Goal: Information Seeking & Learning: Learn about a topic

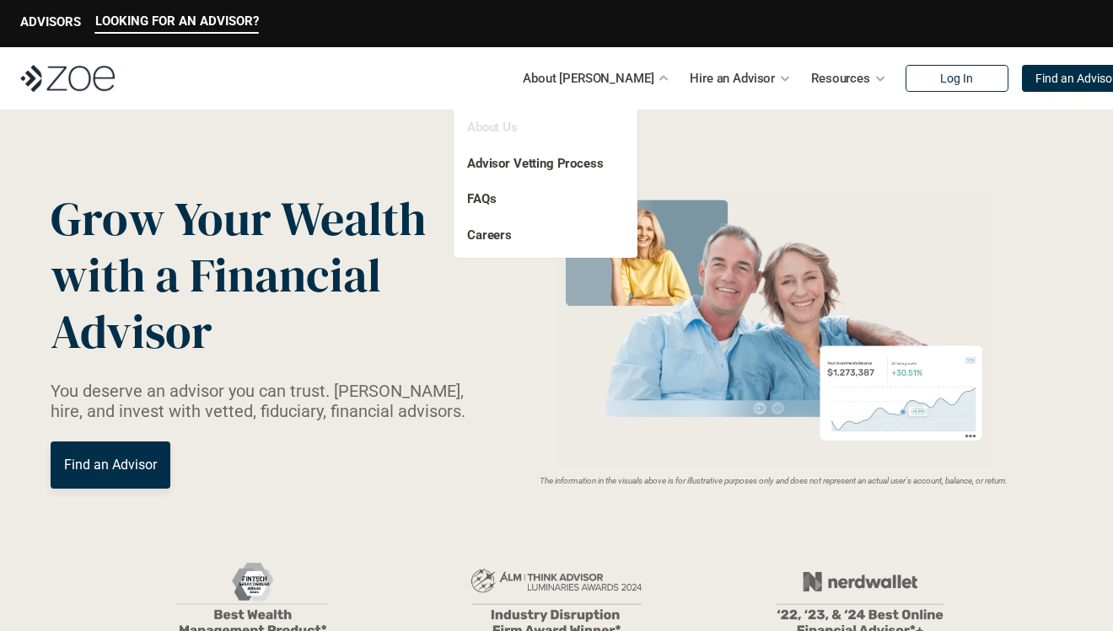
click at [502, 127] on link "About Us" at bounding box center [492, 127] width 51 height 15
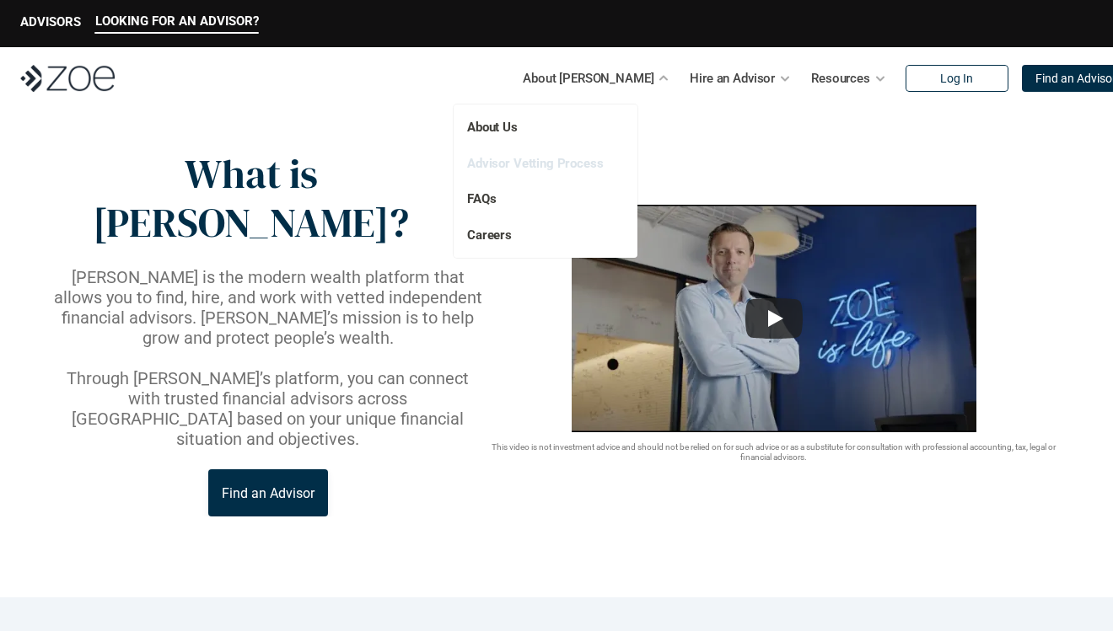
click at [511, 165] on link "Advisor Vetting Process" at bounding box center [535, 163] width 137 height 15
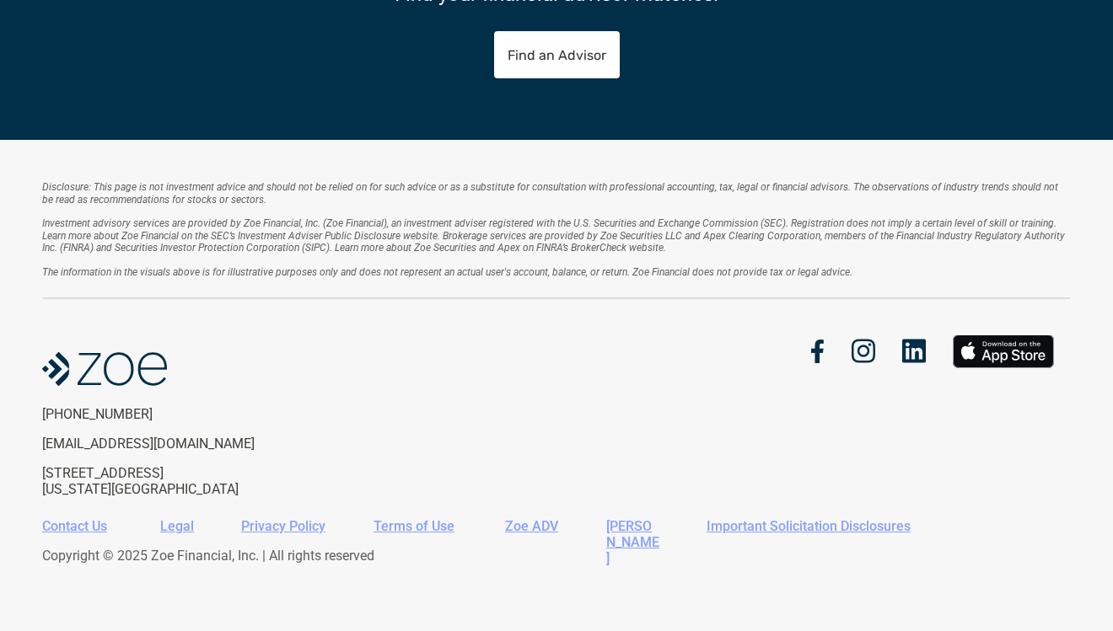
scroll to position [1384, 0]
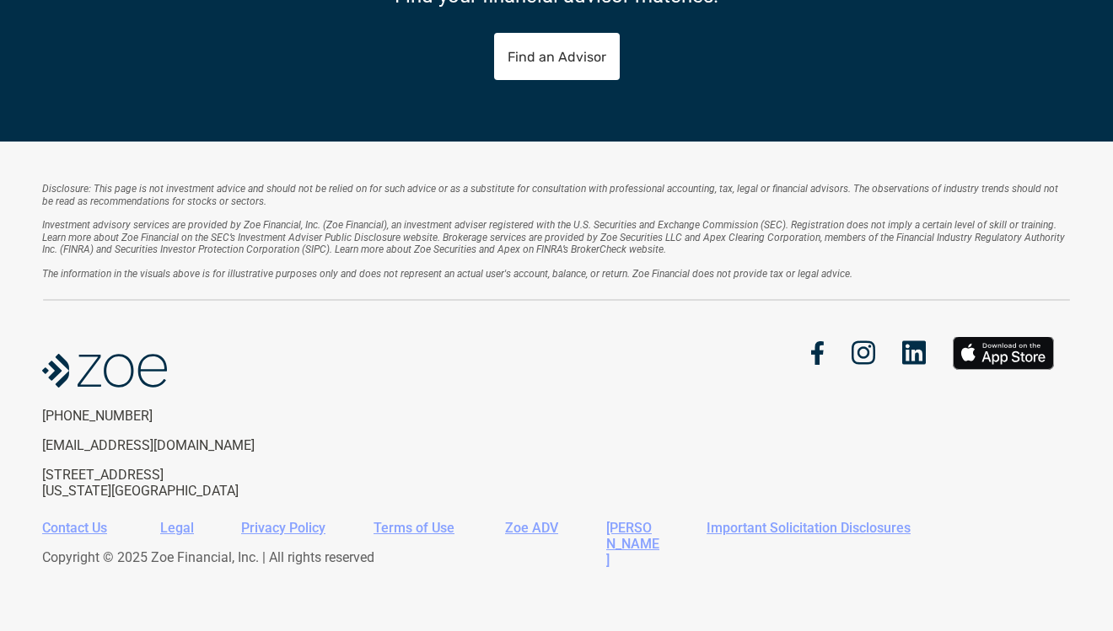
click at [475, 221] on em "Investment advisory services are provided by Zoe Financial, Inc. (Zoe Financial…" at bounding box center [554, 238] width 1025 height 36
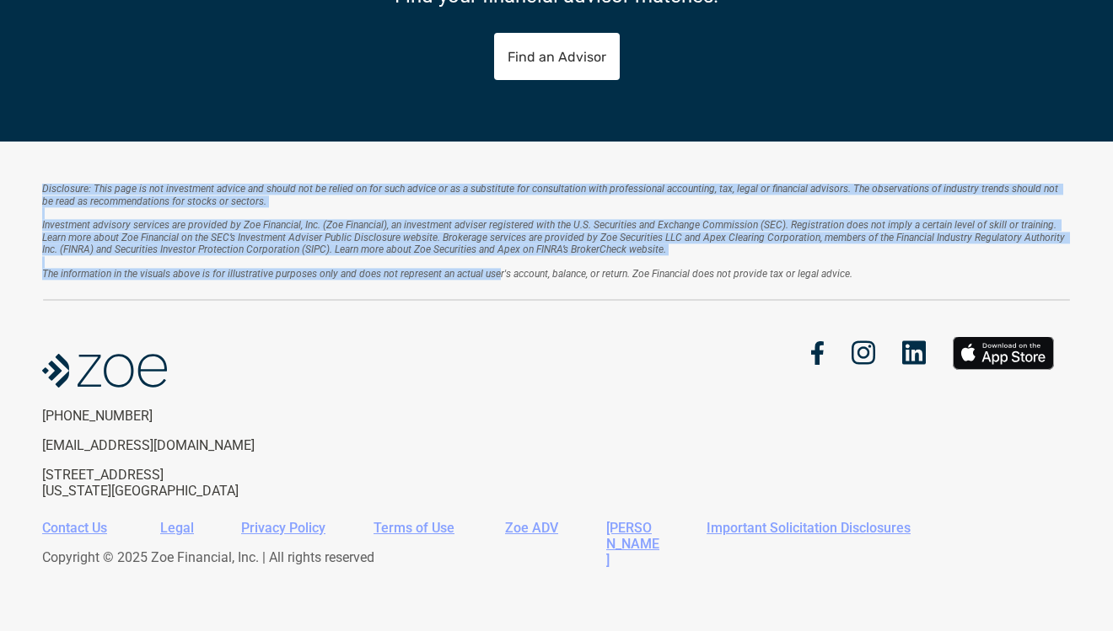
drag, startPoint x: 499, startPoint y: 273, endPoint x: 451, endPoint y: 181, distance: 103.7
click at [451, 181] on div "Disclosure: This page is not investment advice and should not be relied on for …" at bounding box center [556, 387] width 1113 height 491
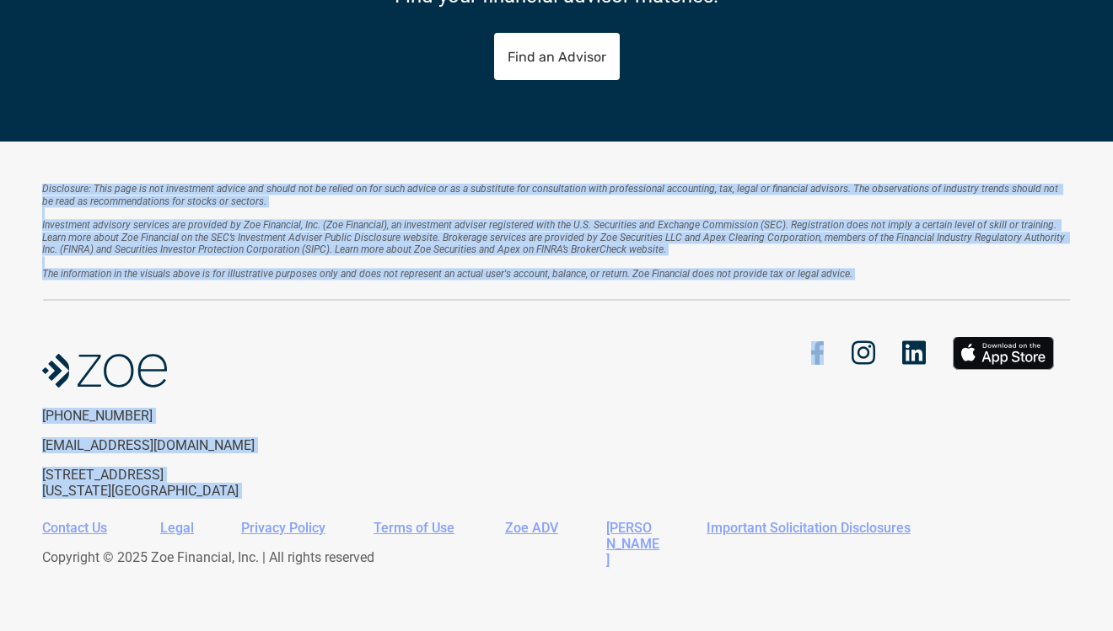
drag, startPoint x: 42, startPoint y: 190, endPoint x: 696, endPoint y: 324, distance: 667.7
click at [696, 324] on div "Disclosure: This page is not investment advice and should not be relied on for …" at bounding box center [556, 387] width 1113 height 491
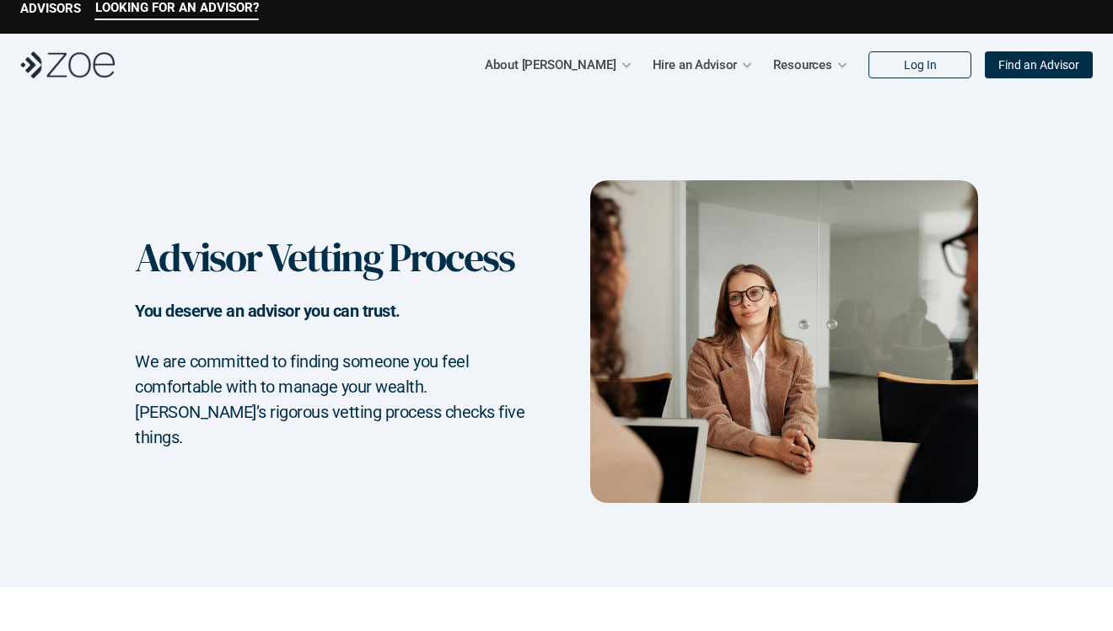
scroll to position [0, 0]
